Goal: Information Seeking & Learning: Learn about a topic

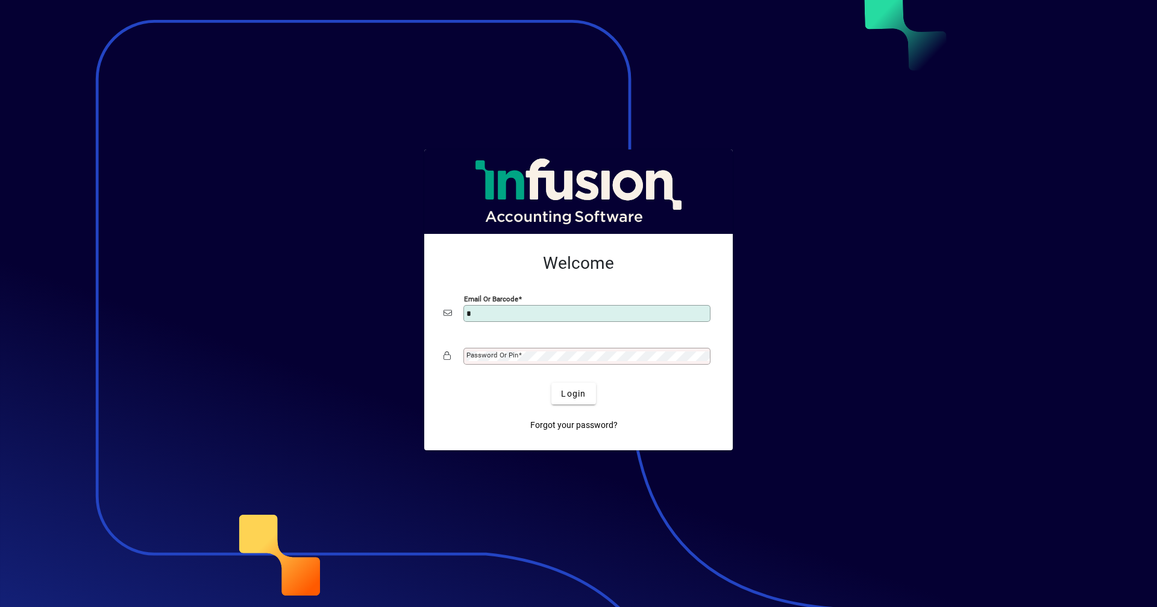
type input "**********"
click at [517, 354] on mat-label "Password or Pin" at bounding box center [492, 355] width 52 height 8
click at [583, 394] on span "Login" at bounding box center [573, 393] width 25 height 13
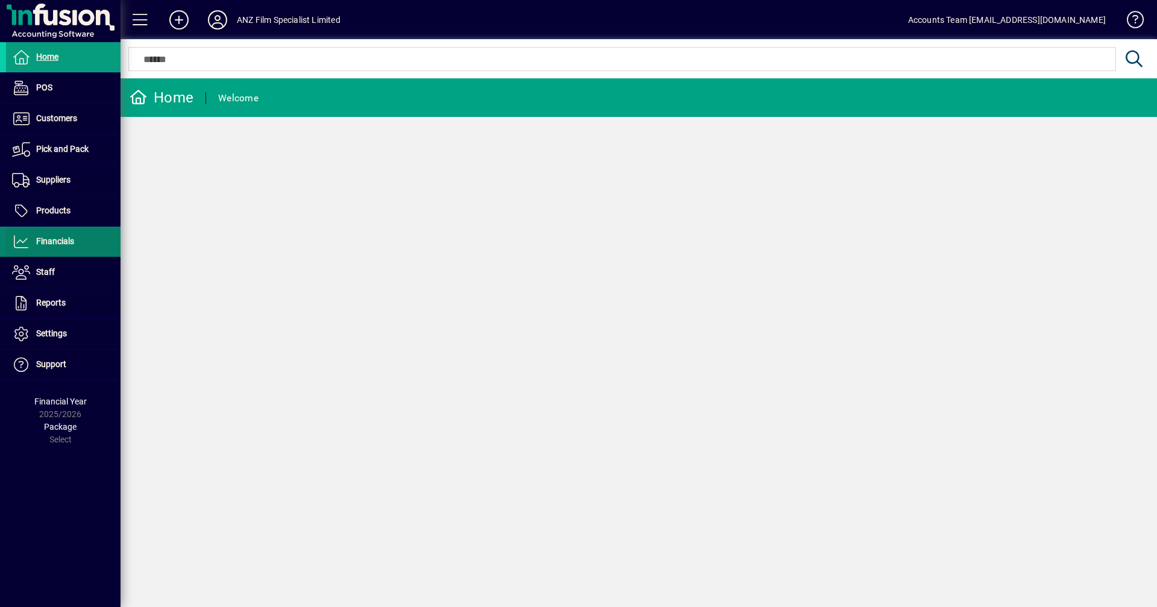
click at [61, 245] on span "Financials" at bounding box center [55, 241] width 38 height 10
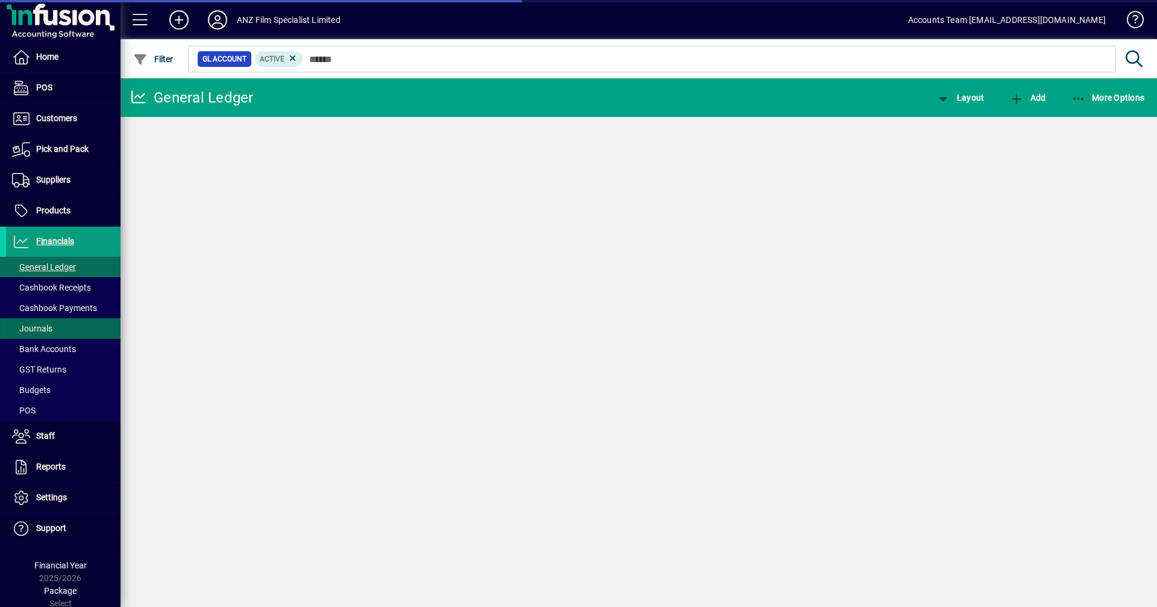
click at [39, 327] on span "Journals" at bounding box center [32, 329] width 40 height 10
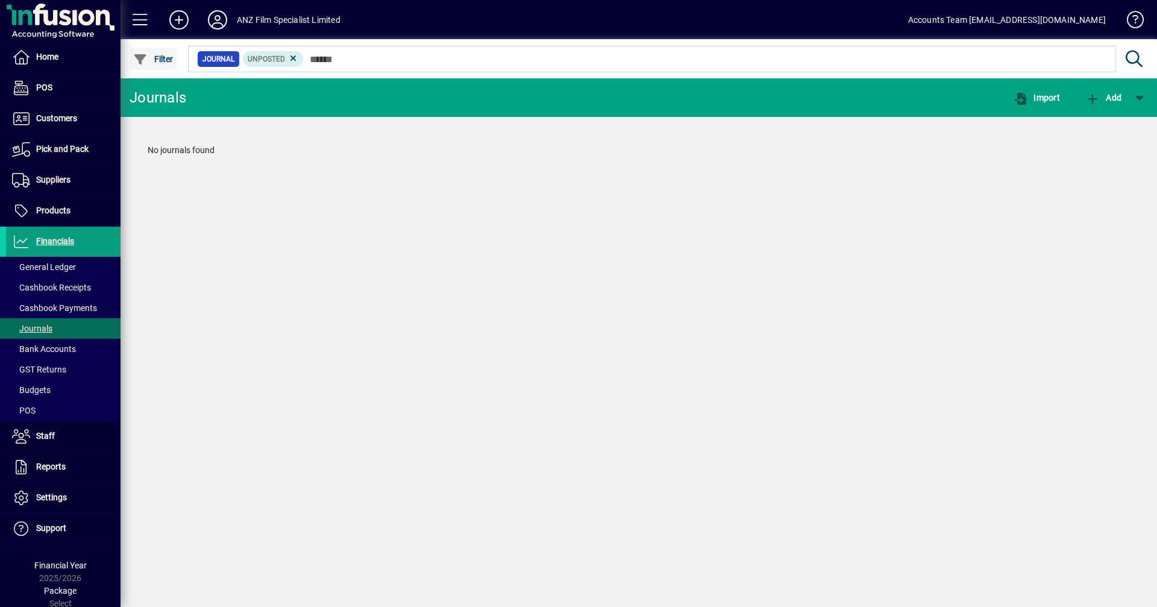
click at [160, 57] on span "Filter" at bounding box center [153, 59] width 40 height 10
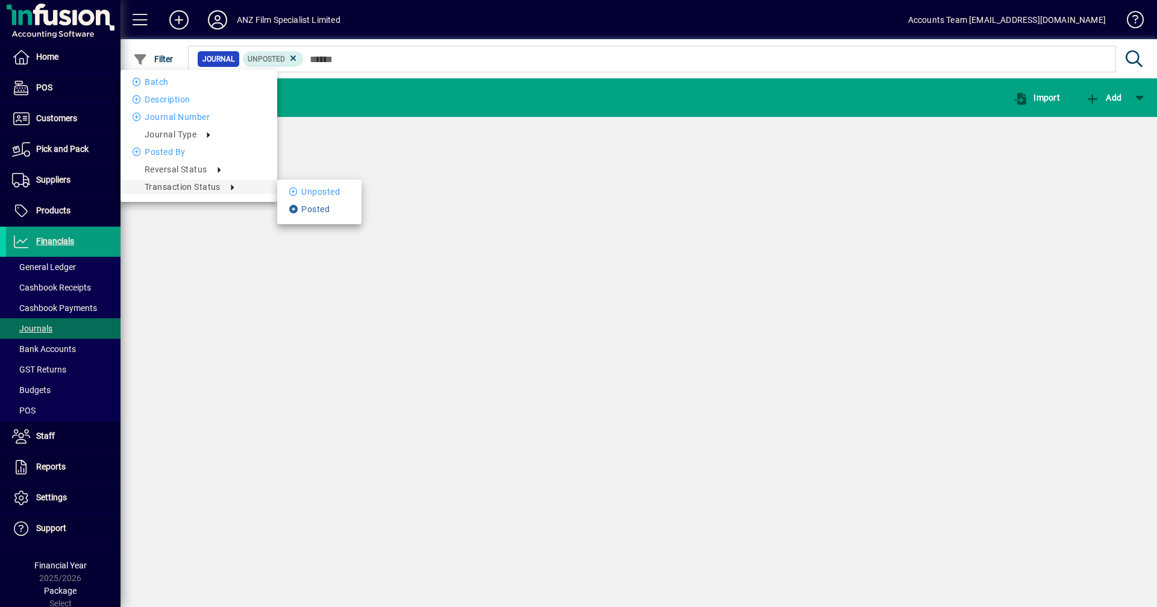
click at [309, 208] on li "Posted" at bounding box center [319, 209] width 84 height 14
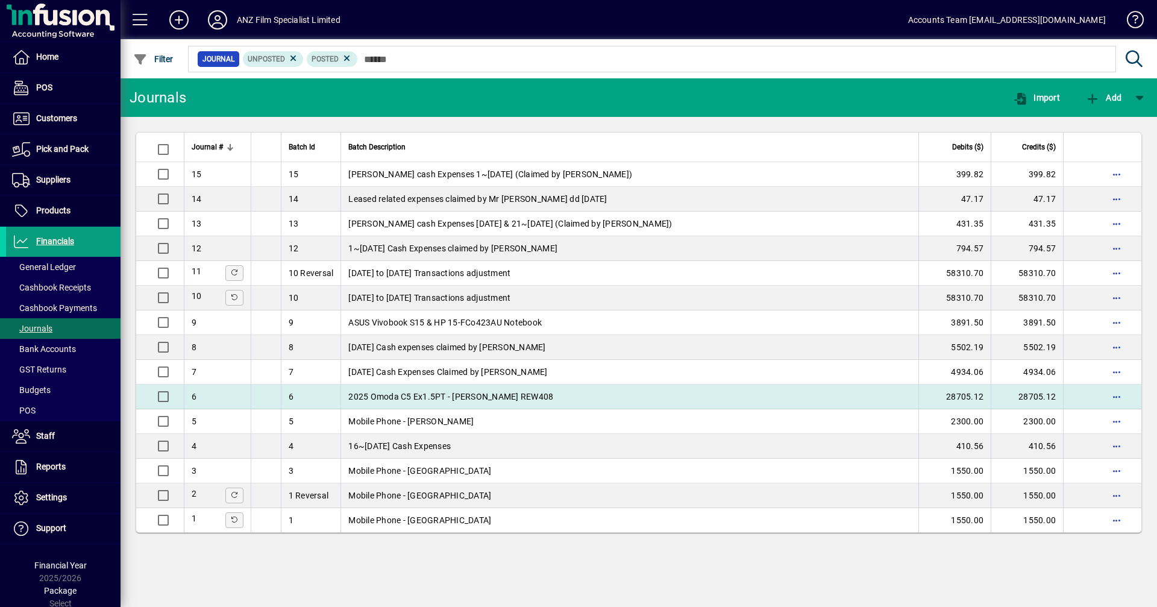
click at [398, 400] on td "2025 Omoda C5 Ex1.5PT - [PERSON_NAME] REW408" at bounding box center [629, 396] width 578 height 25
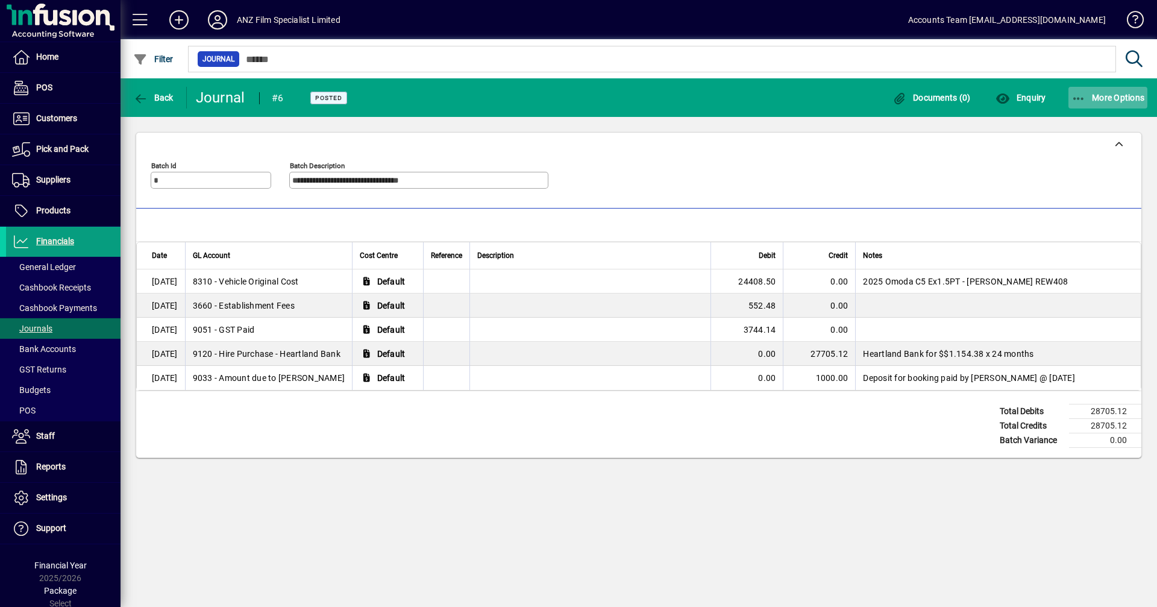
click at [1076, 99] on icon "button" at bounding box center [1078, 99] width 15 height 12
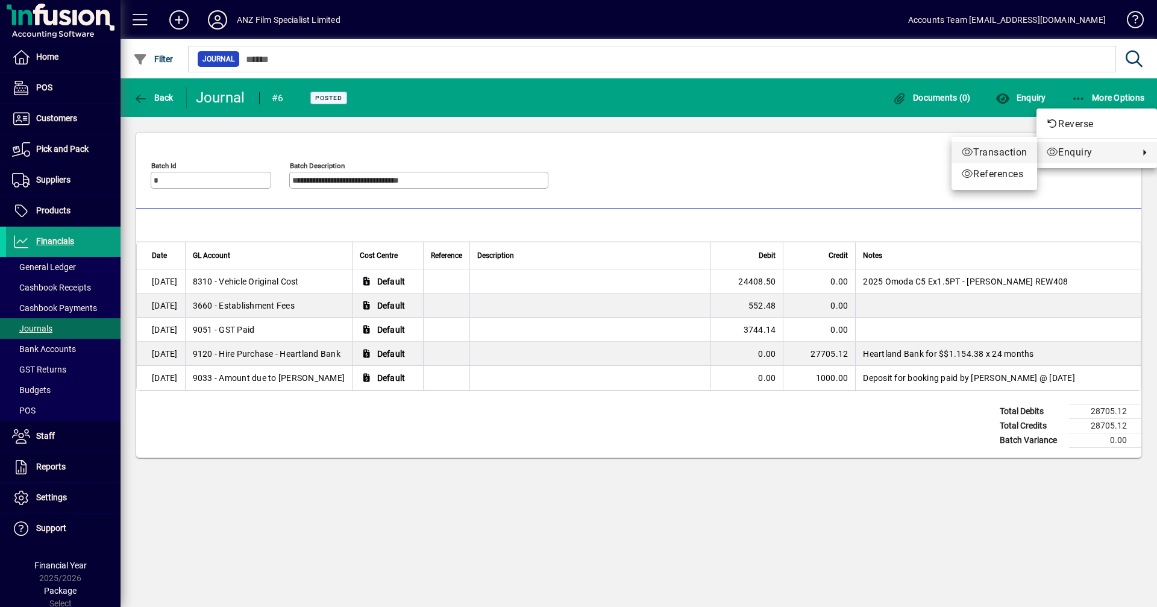
click at [979, 155] on span "Transaction" at bounding box center [994, 152] width 66 height 14
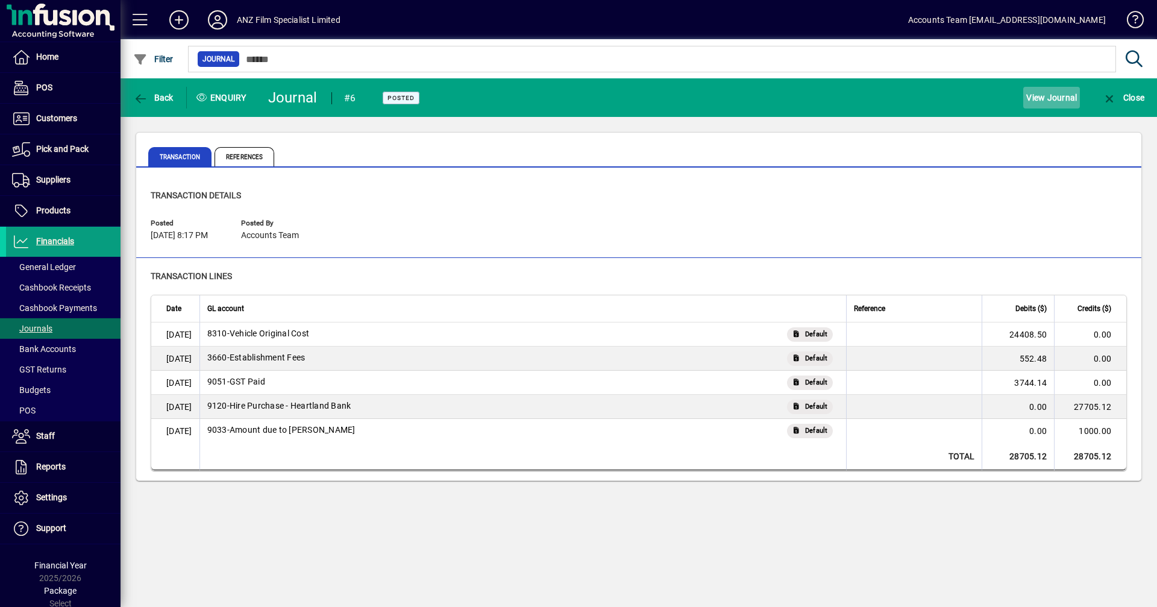
click at [1055, 101] on span "View Journal" at bounding box center [1051, 97] width 51 height 19
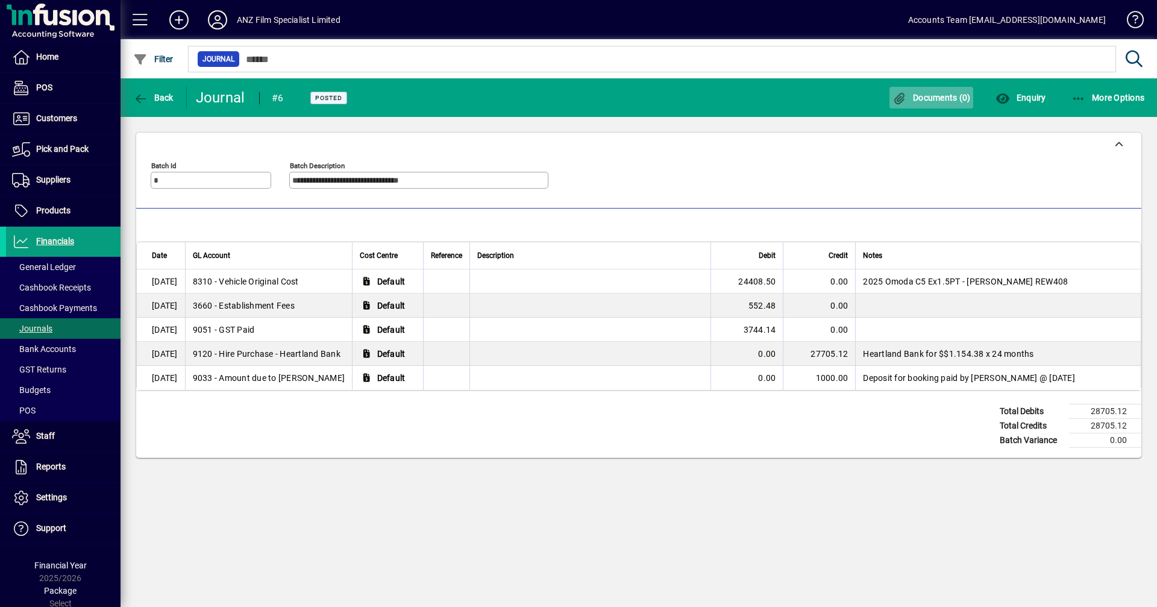
click at [935, 98] on span "Documents (0)" at bounding box center [931, 98] width 78 height 10
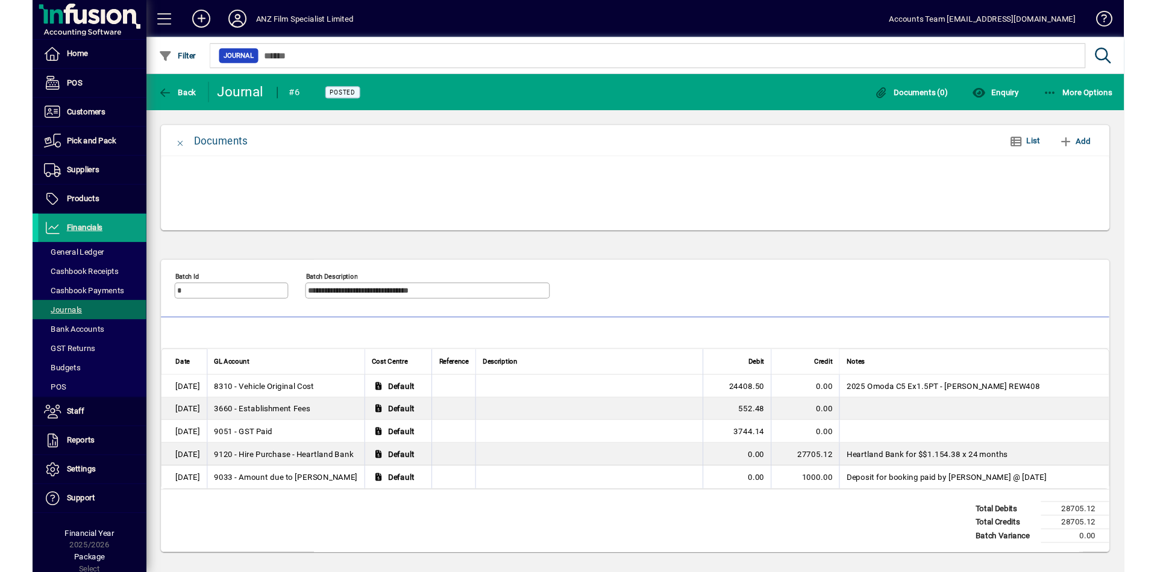
scroll to position [15, 0]
